Goal: Task Accomplishment & Management: Use online tool/utility

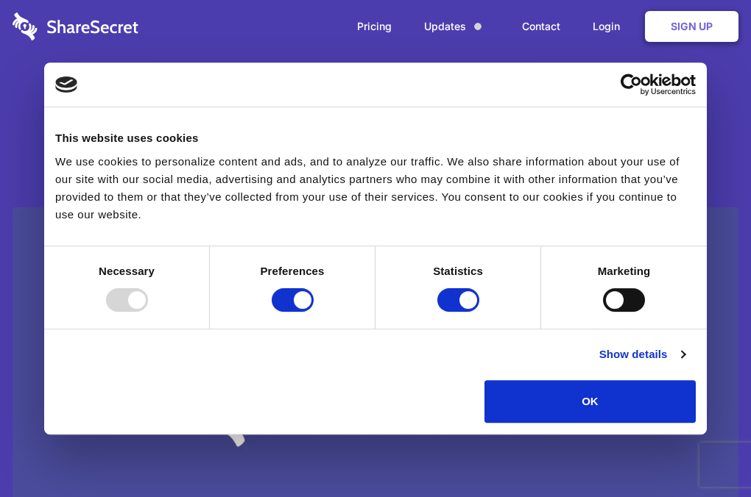
click at [611, 21] on link "Login" at bounding box center [610, 27] width 64 height 46
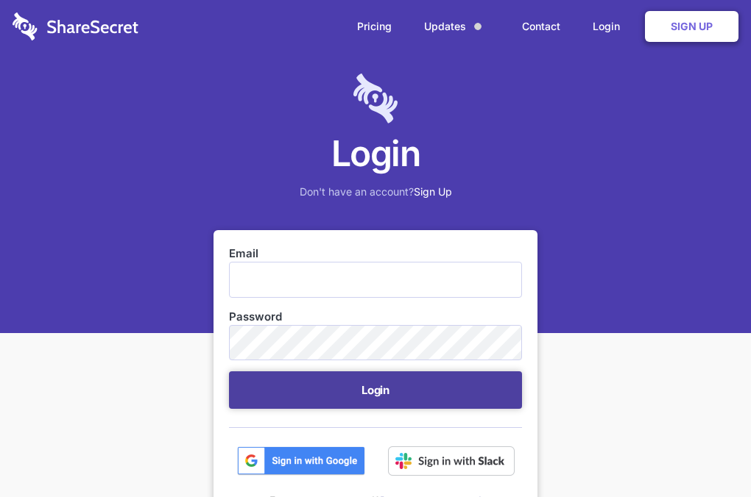
type input "[EMAIL_ADDRESS][DOMAIN_NAME]"
click at [348, 394] on button "Login" at bounding box center [375, 391] width 293 height 38
click at [350, 400] on button "Login" at bounding box center [375, 391] width 293 height 38
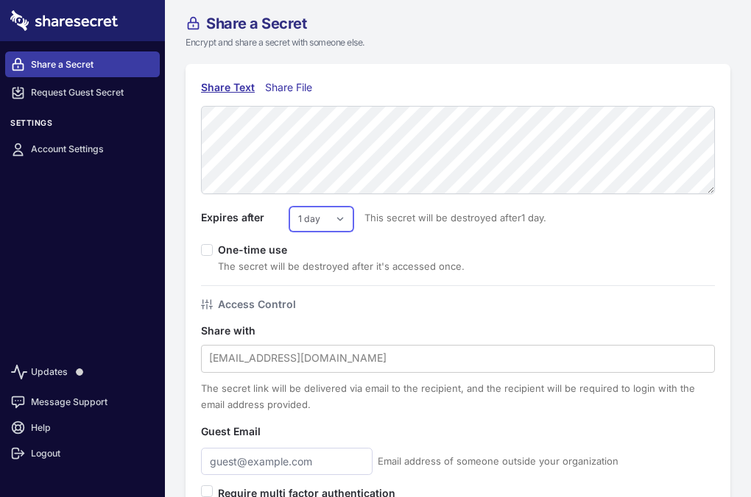
click at [329, 218] on select "1 day 2 days 3 days 4 days 5 days 6 days 7 days" at bounding box center [321, 219] width 64 height 25
select select "7"
click at [289, 207] on select "1 day 2 days 3 days 4 days 5 days 6 days 7 days" at bounding box center [321, 219] width 64 height 25
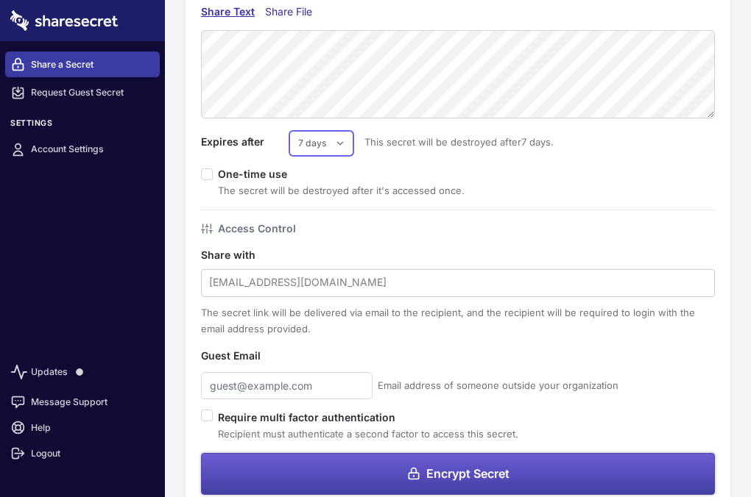
scroll to position [105, 0]
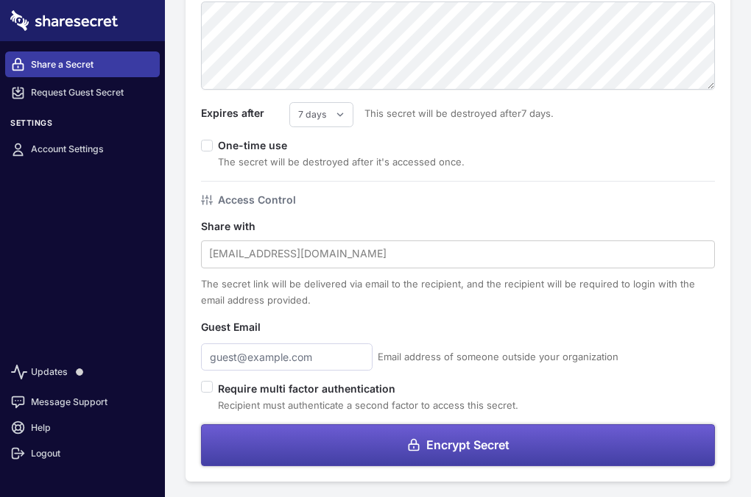
click at [327, 466] on form "Expires after 1 day 2 days 3 days 4 days 5 days 6 days 7 days This secret will …" at bounding box center [458, 233] width 514 height 465
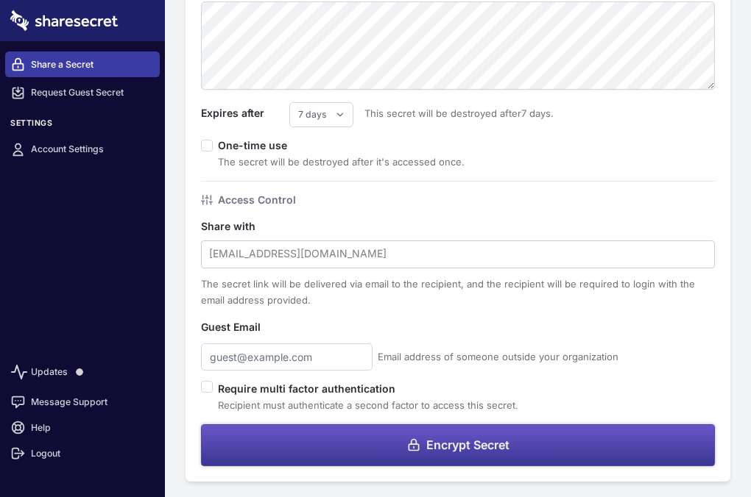
click at [336, 443] on button "Encrypt Secret" at bounding box center [458, 446] width 514 height 42
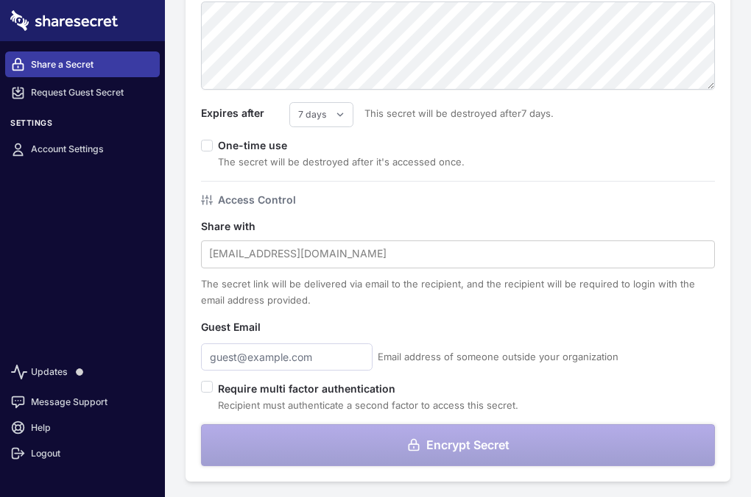
scroll to position [0, 0]
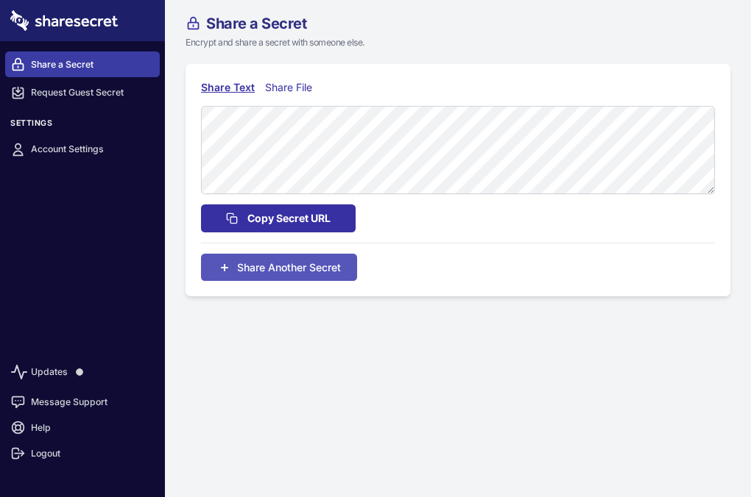
click at [338, 216] on button "Copy Secret URL" at bounding box center [278, 219] width 155 height 28
